Goal: Information Seeking & Learning: Learn about a topic

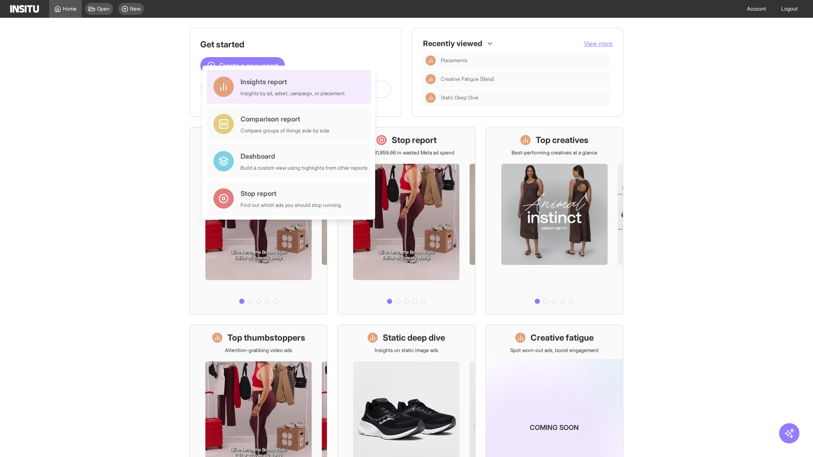
click at [291, 87] on div "Insights report Insights by ad, adset, campaign, or placement" at bounding box center [292, 87] width 104 height 20
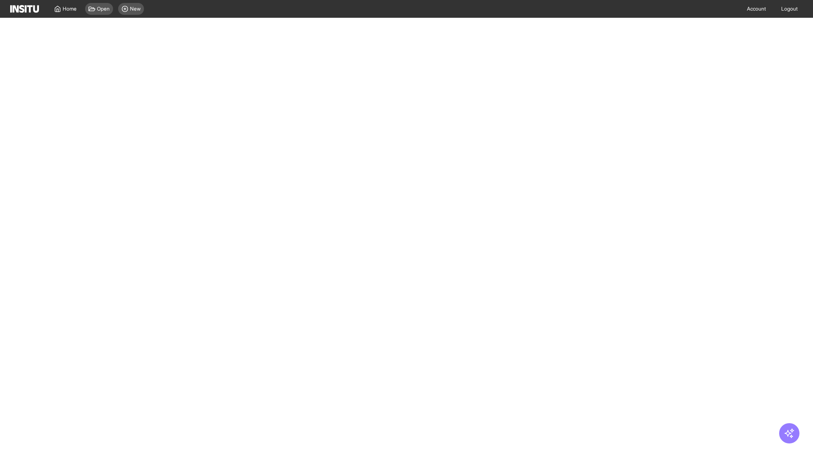
select select "**"
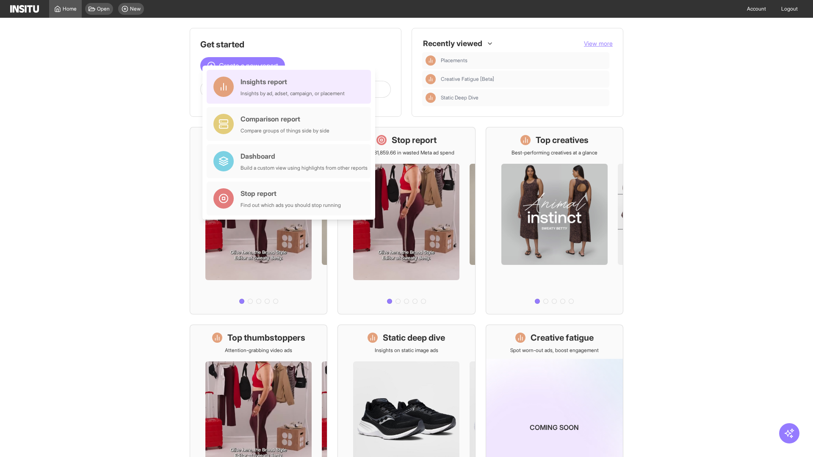
click at [291, 87] on div "Insights report Insights by ad, adset, campaign, or placement" at bounding box center [292, 87] width 104 height 20
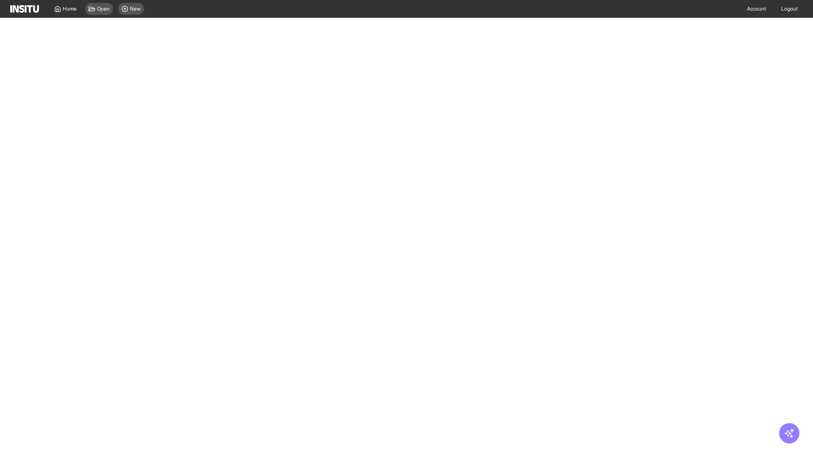
select select "**"
